Goal: Task Accomplishment & Management: Manage account settings

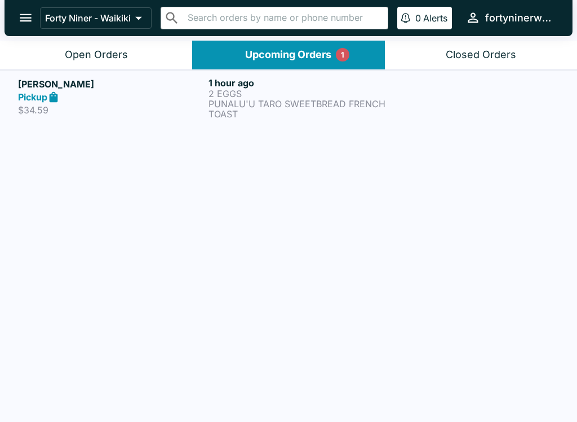
click at [295, 95] on p "2 EGGS" at bounding box center [302, 94] width 186 height 10
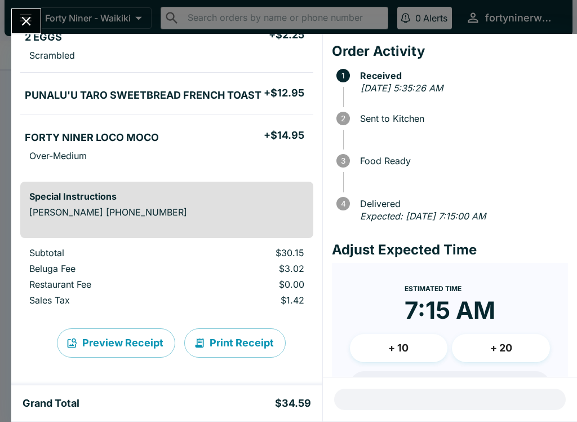
scroll to position [117, 0]
click at [33, 14] on icon "Close" at bounding box center [26, 21] width 15 height 15
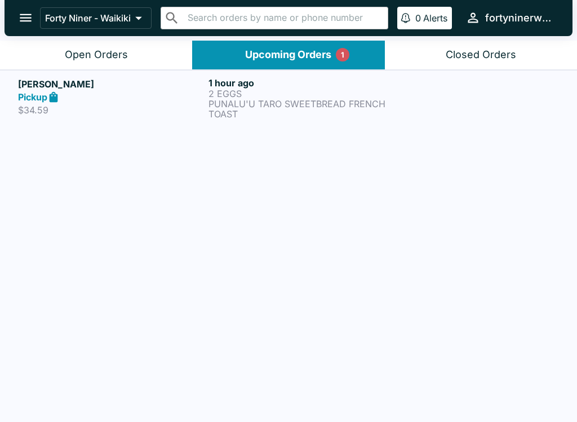
click at [96, 50] on div "Open Orders" at bounding box center [96, 54] width 63 height 13
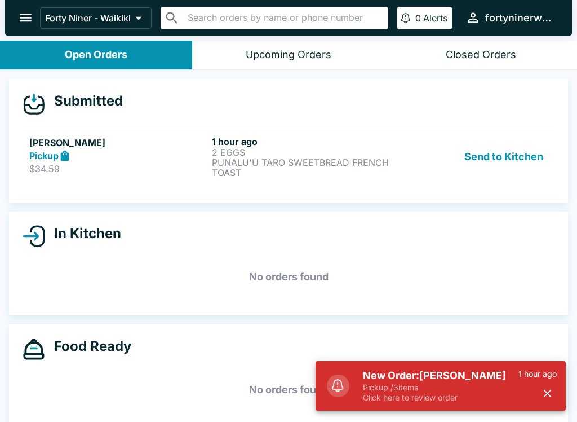
click at [144, 157] on div "Pickup" at bounding box center [118, 155] width 178 height 13
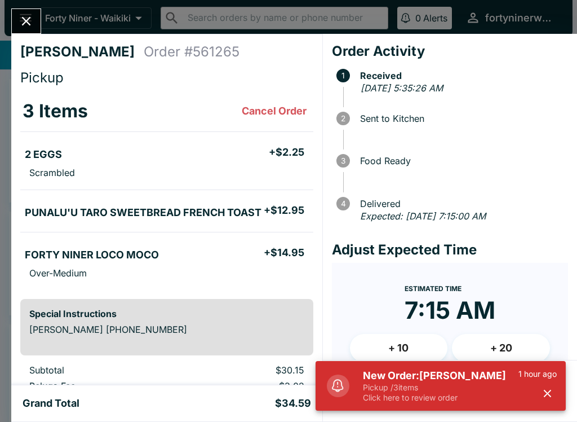
click at [546, 392] on icon "button" at bounding box center [547, 393] width 7 height 7
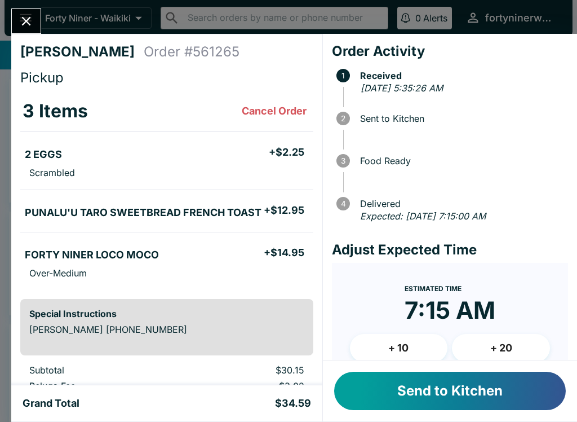
click at [419, 382] on button "Send to Kitchen" at bounding box center [450, 391] width 232 height 38
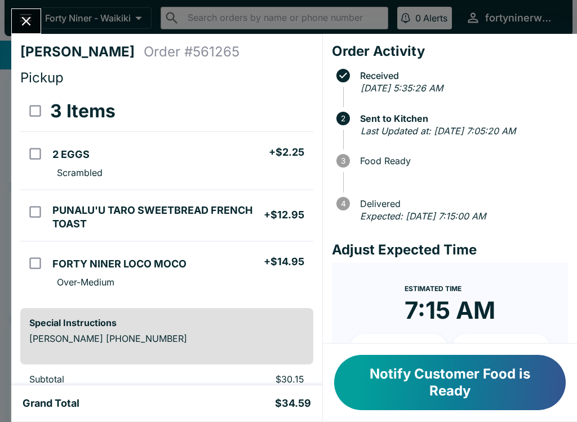
click at [31, 27] on icon "Close" at bounding box center [26, 21] width 15 height 15
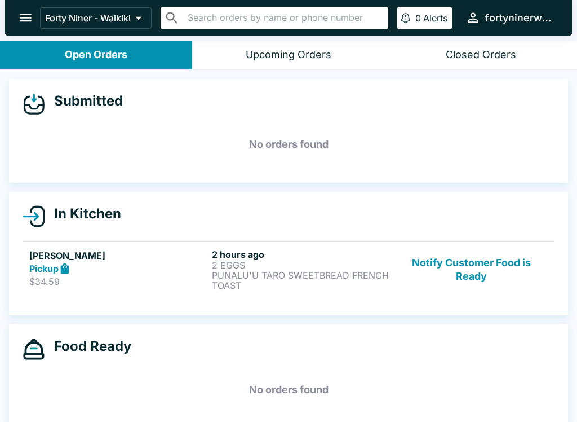
click at [462, 270] on button "Notify Customer Food is Ready" at bounding box center [471, 270] width 153 height 42
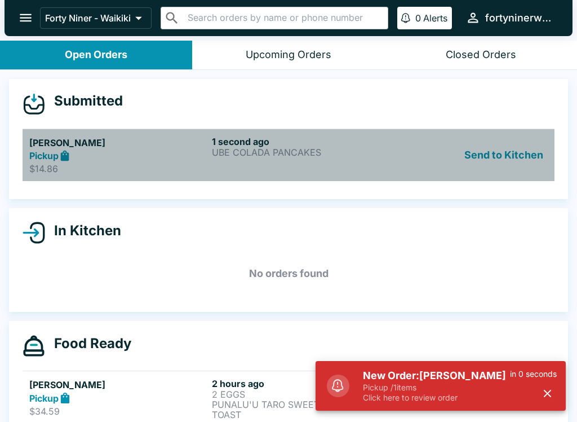
click at [390, 161] on div "1 second ago UBE COLADA PANCAKES" at bounding box center [301, 155] width 178 height 39
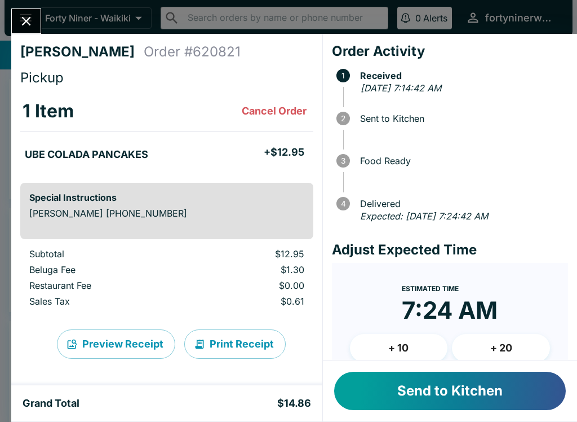
click at [404, 393] on button "Send to Kitchen" at bounding box center [450, 391] width 232 height 38
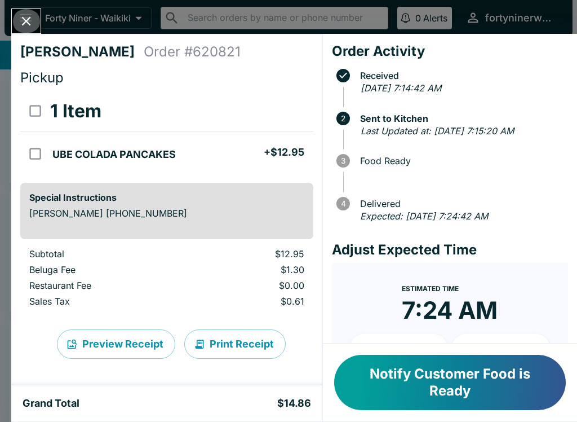
click at [32, 20] on icon "Close" at bounding box center [26, 21] width 15 height 15
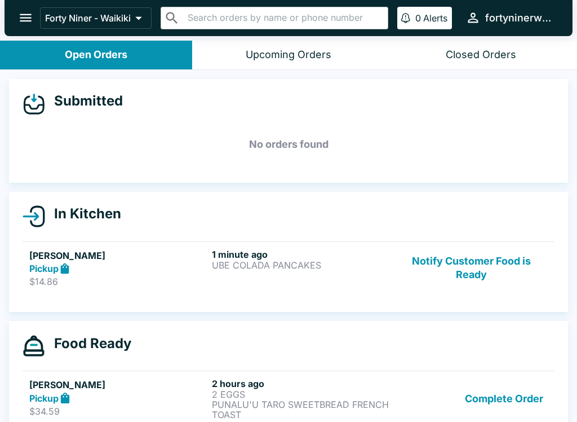
click at [479, 270] on button "Notify Customer Food is Ready" at bounding box center [471, 268] width 153 height 39
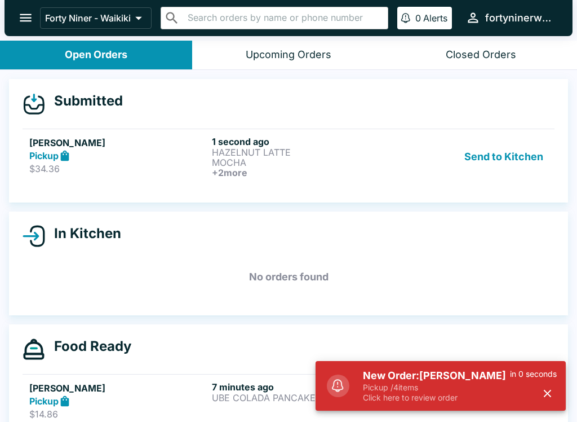
click at [375, 174] on h6 "+ 2 more" at bounding box center [301, 172] width 178 height 10
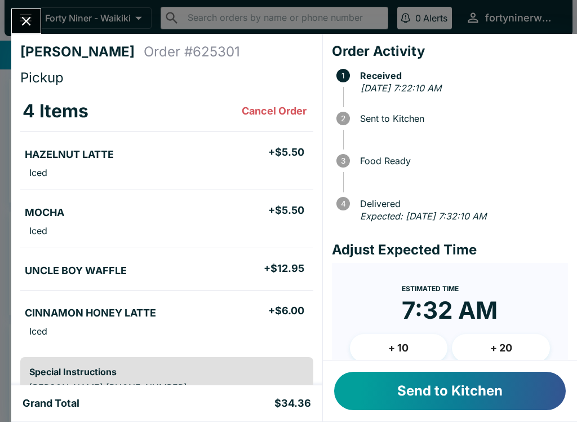
click at [442, 380] on button "Send to Kitchen" at bounding box center [450, 391] width 232 height 38
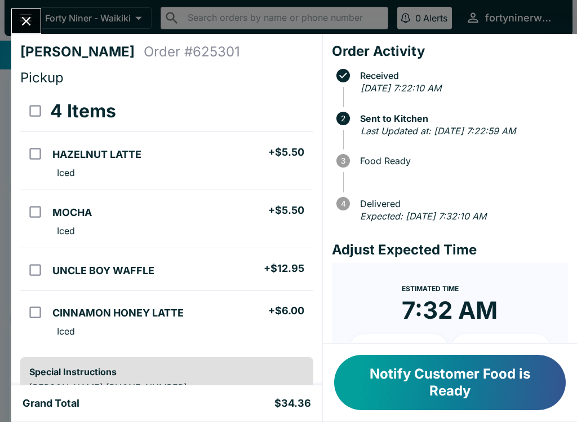
click at [41, 20] on button "Close" at bounding box center [26, 21] width 29 height 24
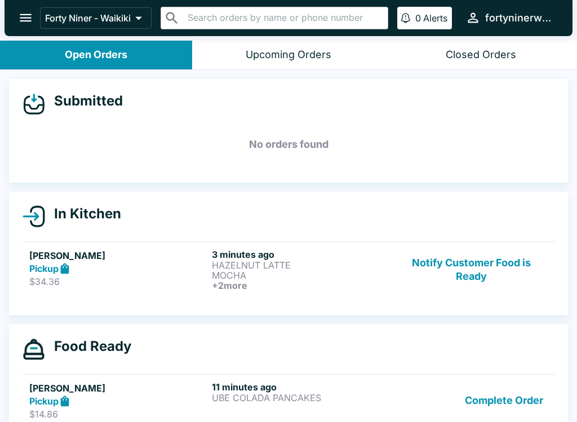
click at [458, 278] on button "Notify Customer Food is Ready" at bounding box center [471, 270] width 153 height 42
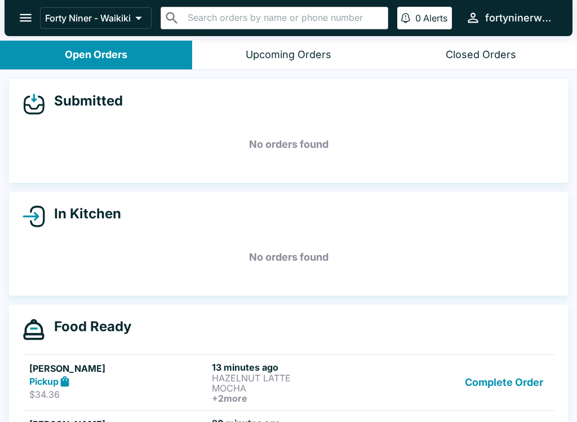
click at [373, 377] on p "HAZELNUT LATTE" at bounding box center [301, 378] width 178 height 10
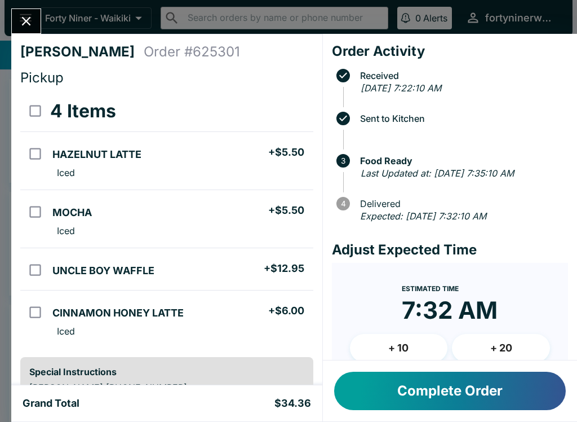
click at [33, 21] on icon "Close" at bounding box center [26, 21] width 15 height 15
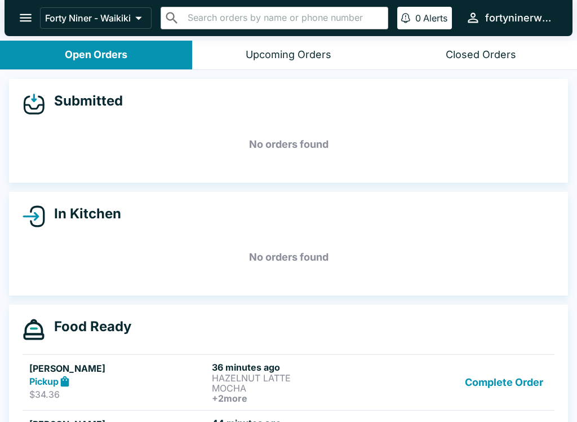
click at [493, 369] on button "Complete Order" at bounding box center [504, 382] width 87 height 42
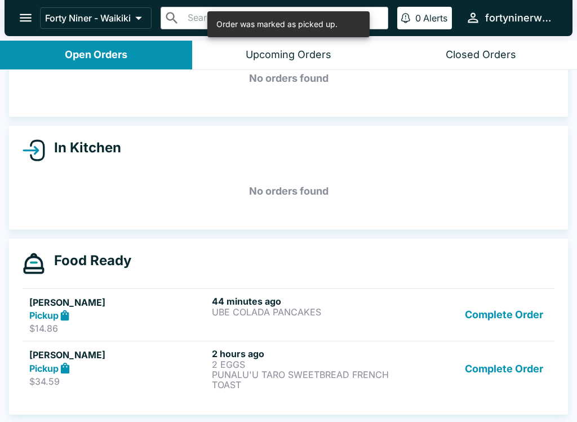
click at [509, 320] on button "Complete Order" at bounding box center [504, 314] width 87 height 39
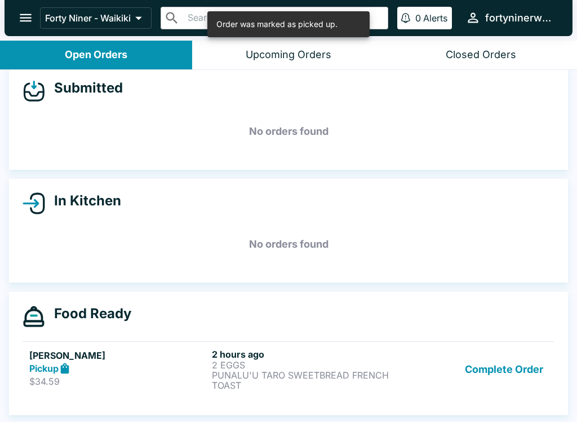
scroll to position [13, 0]
click at [512, 375] on button "Complete Order" at bounding box center [504, 369] width 87 height 42
